Goal: Information Seeking & Learning: Learn about a topic

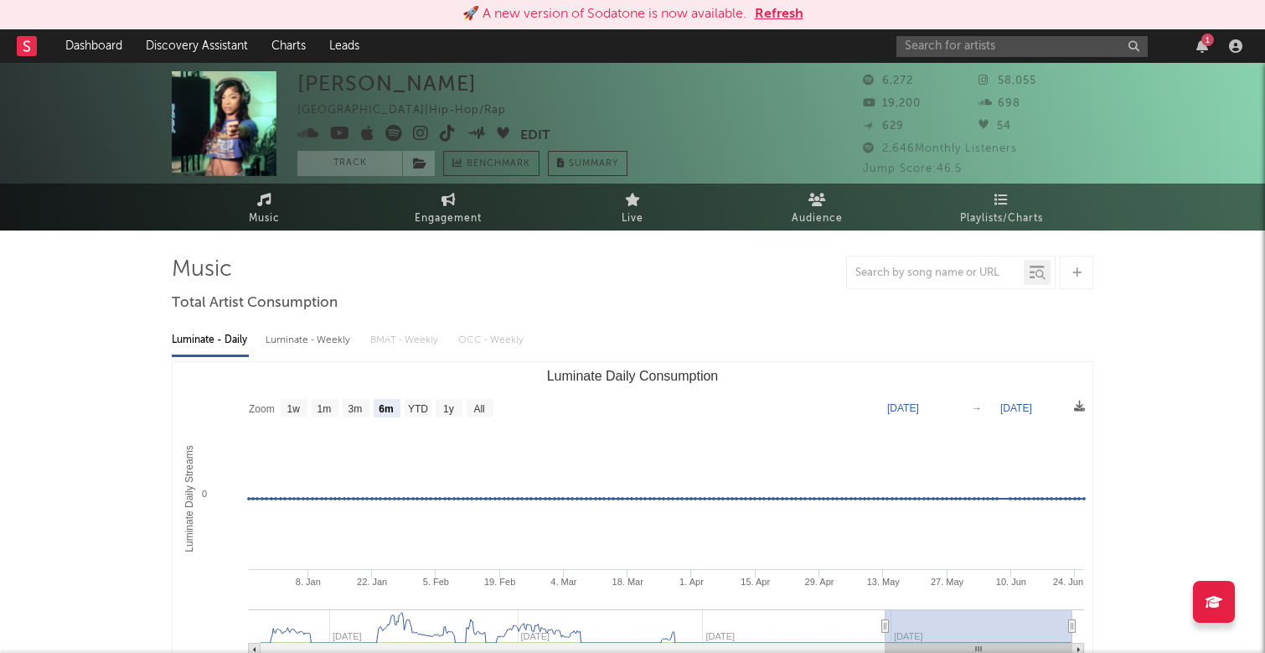
select select "6m"
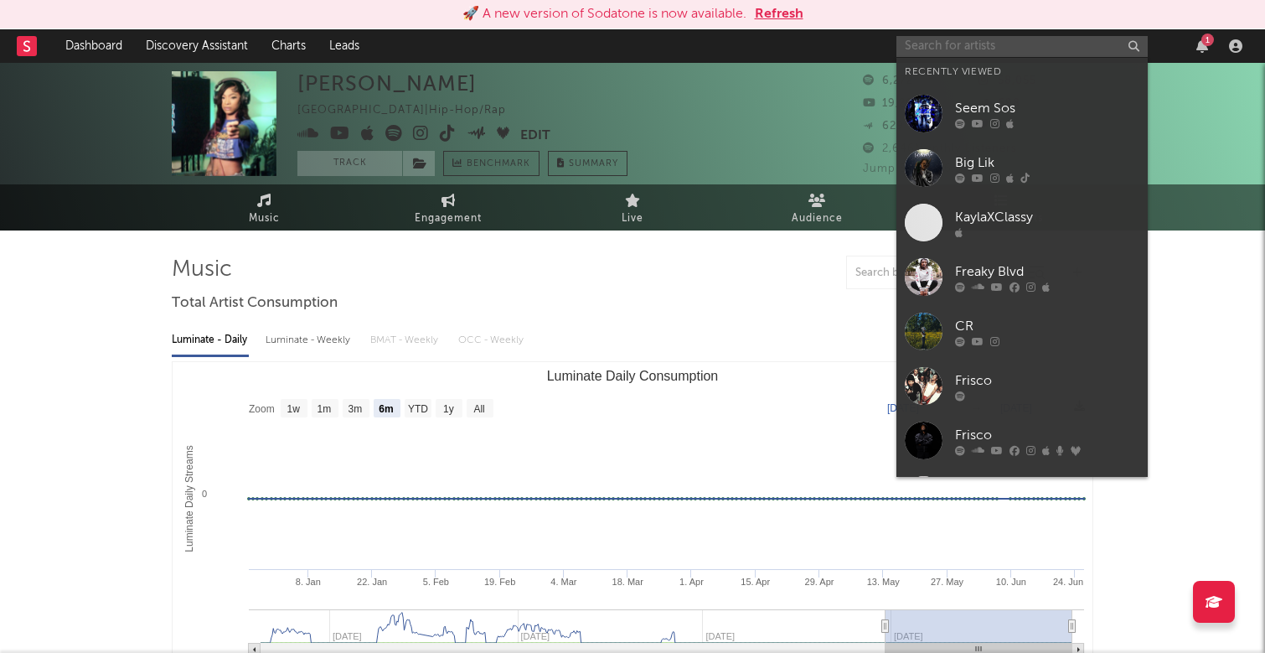
click at [1016, 44] on input "text" at bounding box center [1022, 46] width 251 height 21
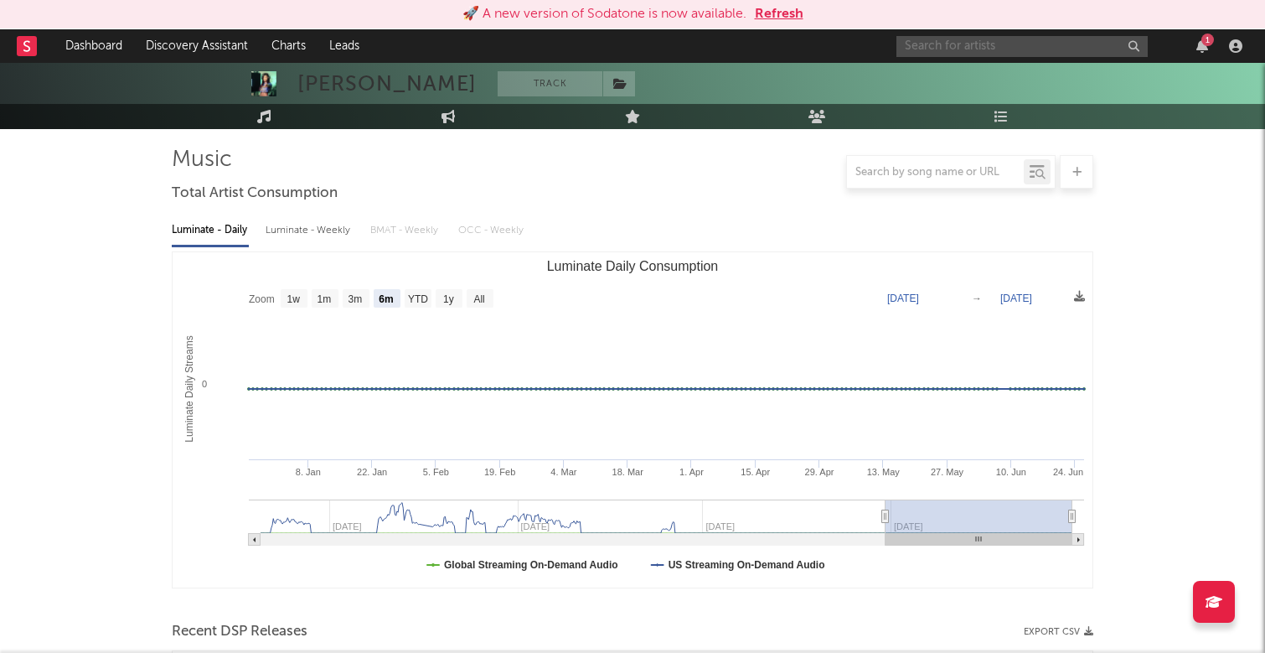
scroll to position [111, 0]
click at [955, 43] on input "text" at bounding box center [1022, 46] width 251 height 21
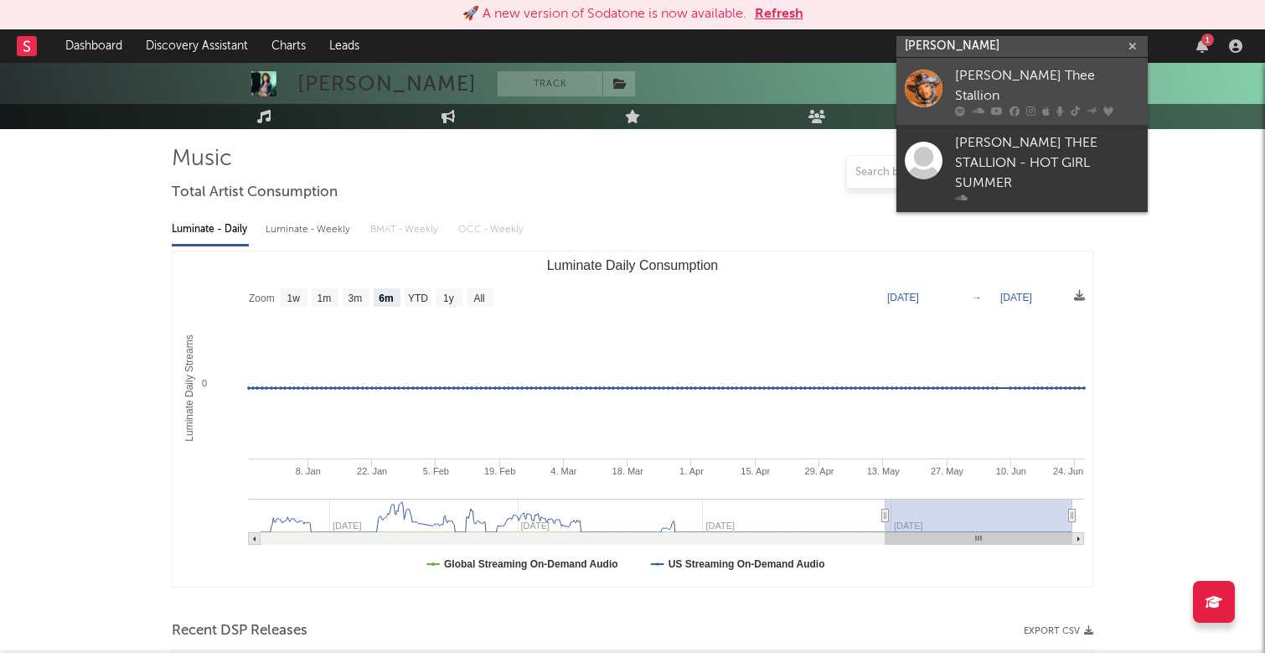
type input "[PERSON_NAME] thee stallion"
drag, startPoint x: 980, startPoint y: 72, endPoint x: 1064, endPoint y: 84, distance: 84.6
click at [1064, 84] on div "[PERSON_NAME] Thee Stallion" at bounding box center [1047, 86] width 184 height 40
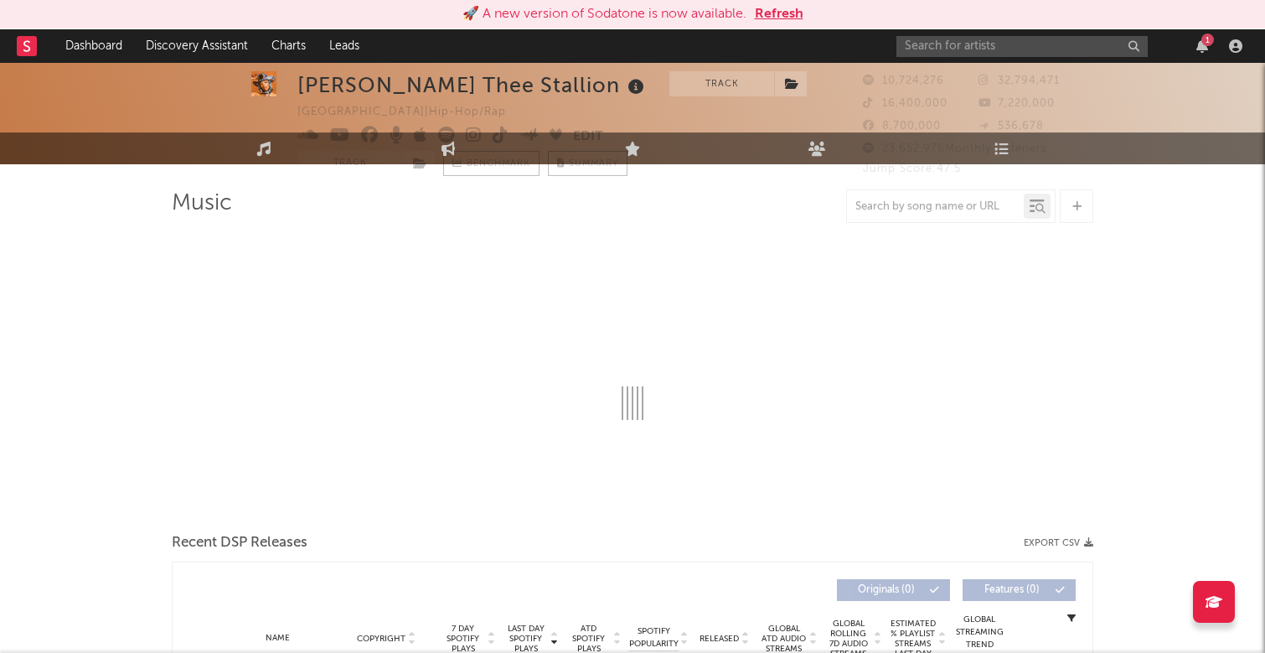
select select "6m"
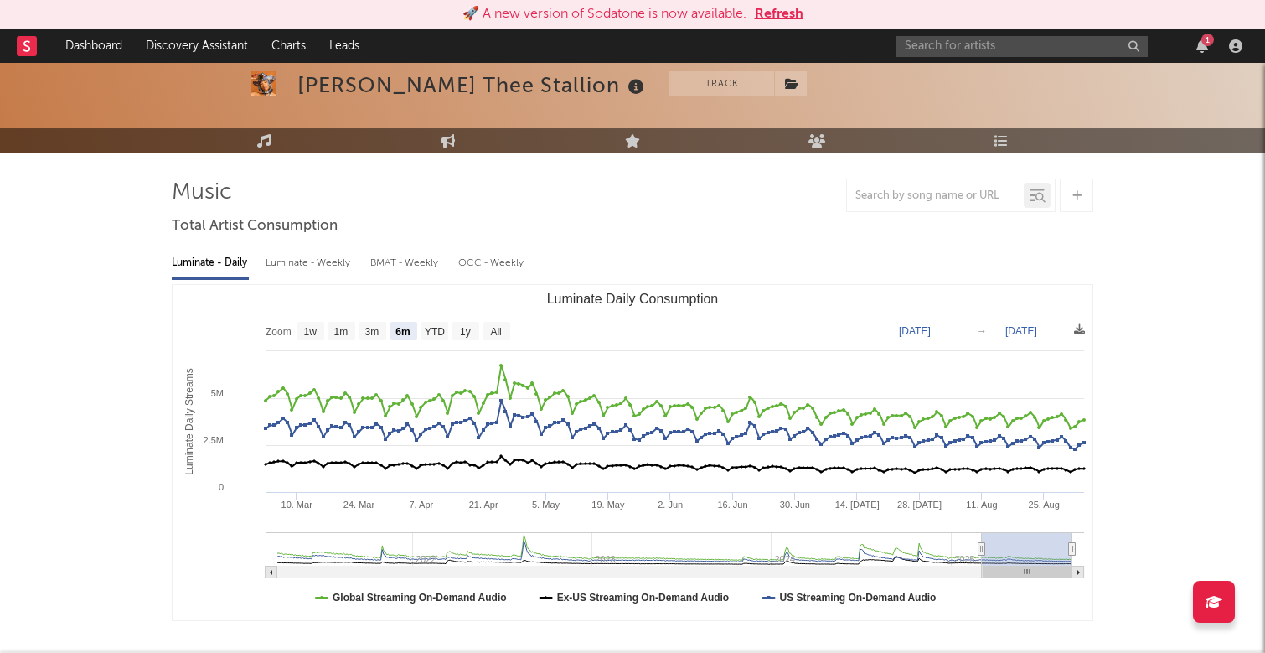
scroll to position [138, 0]
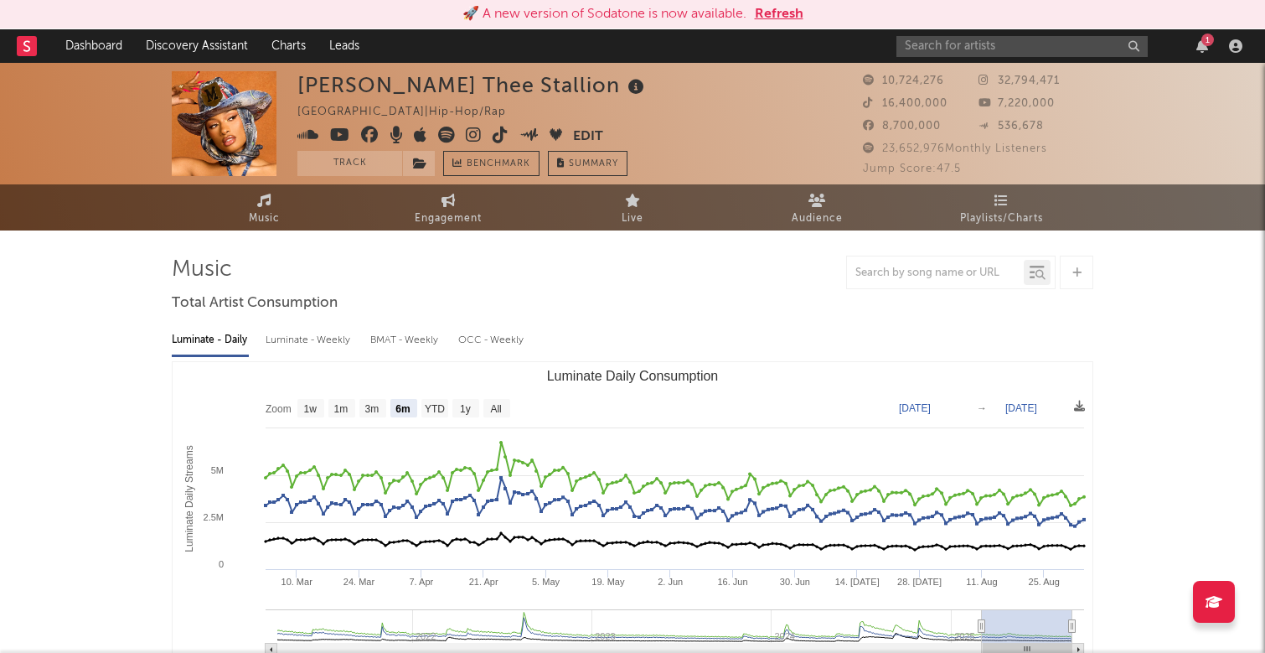
scroll to position [0, 0]
click at [1202, 49] on icon "button" at bounding box center [1203, 45] width 12 height 13
click at [687, 285] on div at bounding box center [633, 273] width 922 height 34
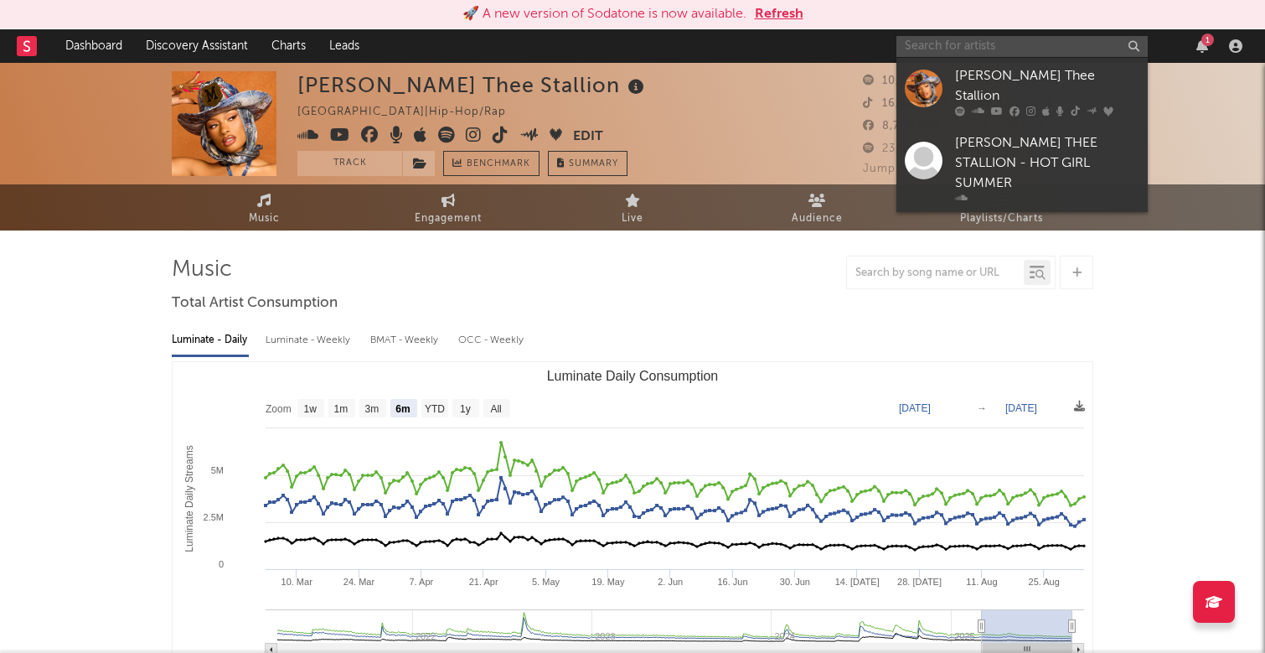
click at [929, 49] on input "text" at bounding box center [1022, 46] width 251 height 21
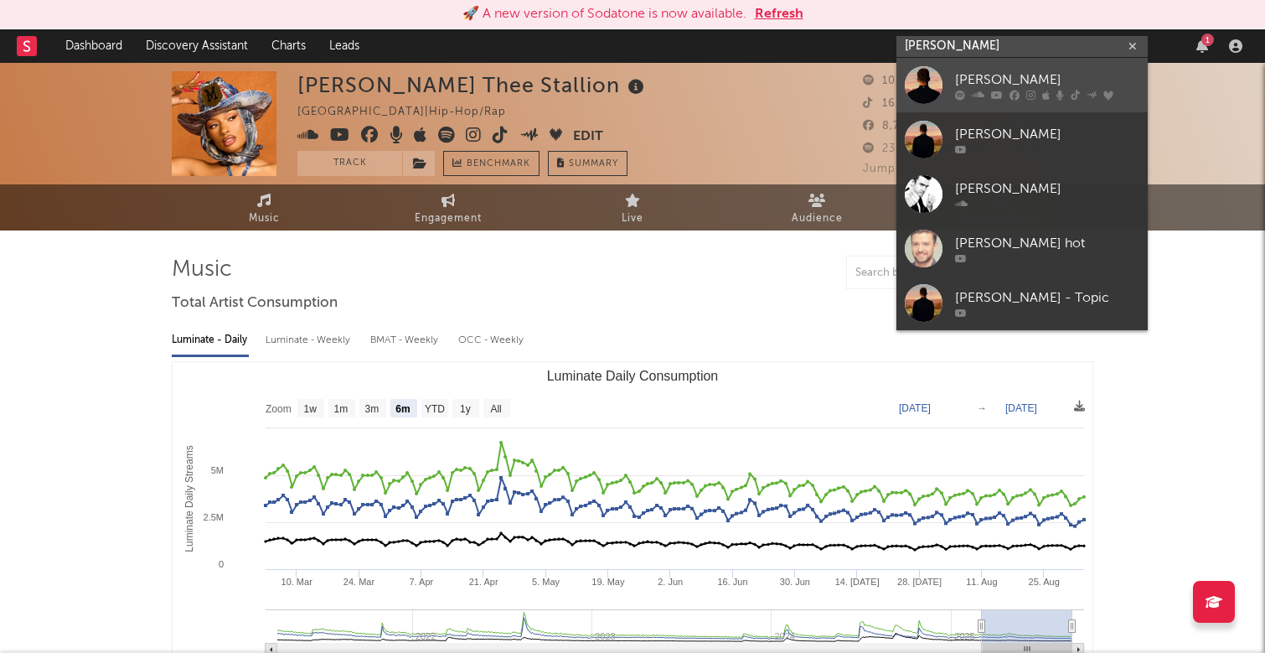
type input "[PERSON_NAME]"
drag, startPoint x: 975, startPoint y: 72, endPoint x: 1047, endPoint y: 72, distance: 72.1
click at [1047, 72] on div "[PERSON_NAME]" at bounding box center [1047, 80] width 184 height 20
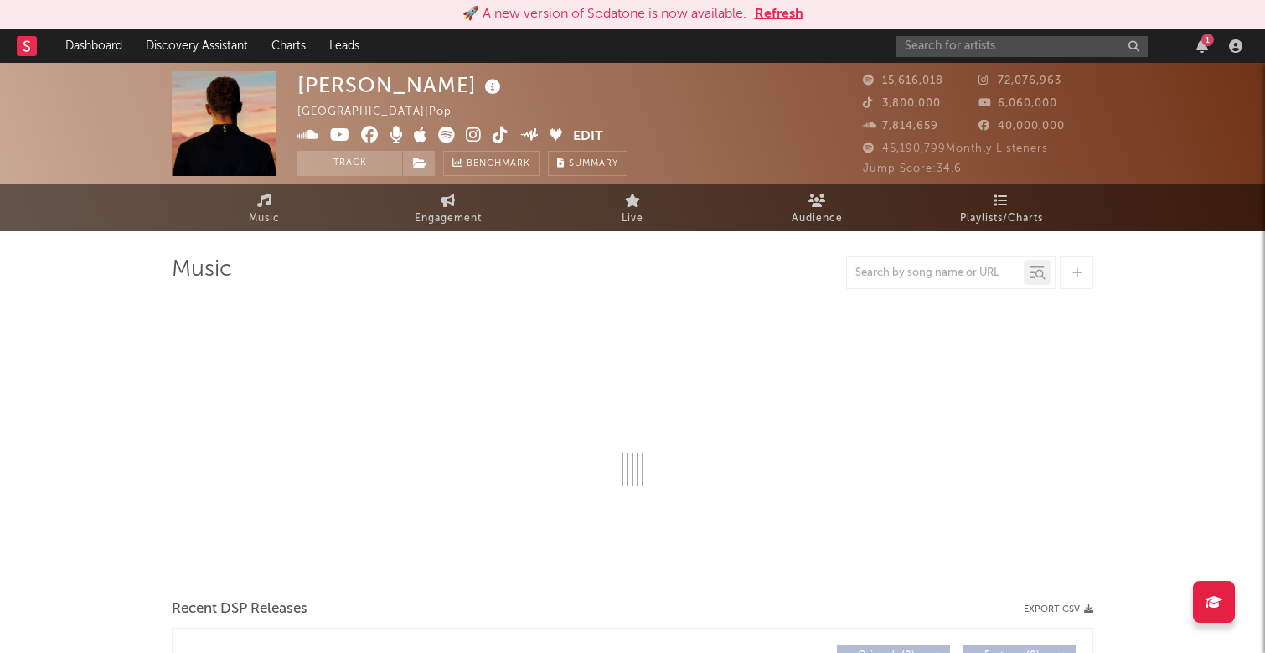
select select "6m"
